Goal: Check status: Check status

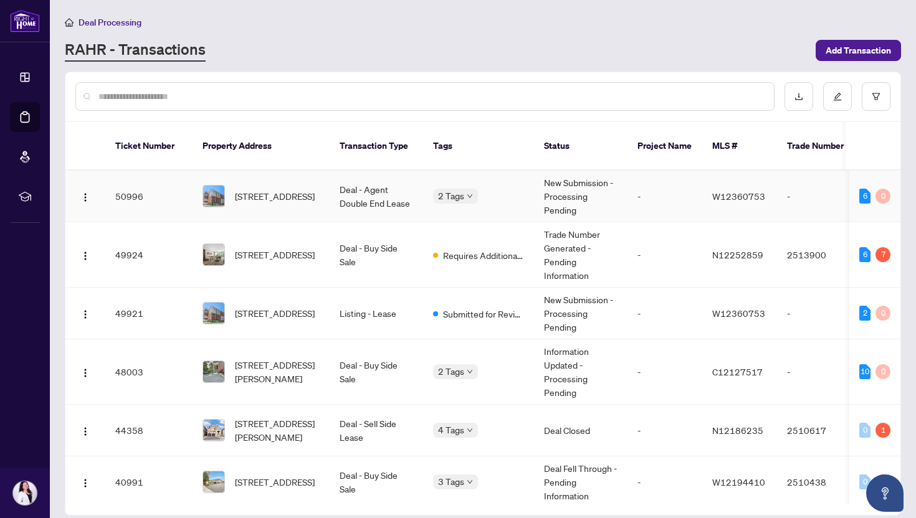
click at [433, 192] on div "Deposit Submitted Submitted for Review" at bounding box center [433, 192] width 0 height 0
click at [242, 194] on span "[STREET_ADDRESS]" at bounding box center [275, 196] width 80 height 14
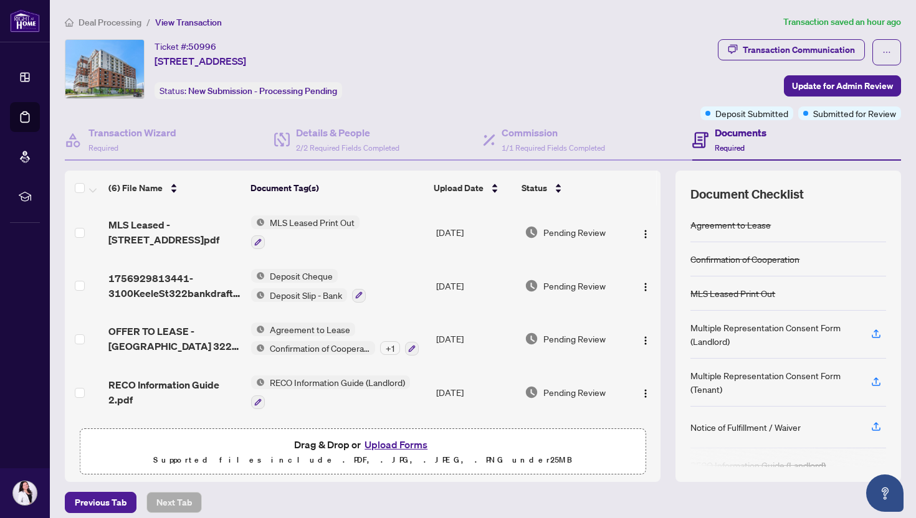
click at [111, 19] on span "Deal Processing" at bounding box center [109, 22] width 63 height 11
